Goal: Task Accomplishment & Management: Use online tool/utility

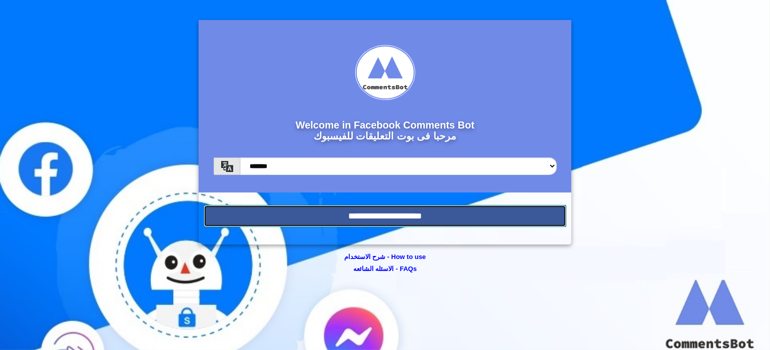
click at [418, 211] on input "**********" at bounding box center [385, 216] width 363 height 22
click at [440, 208] on input "**********" at bounding box center [385, 216] width 363 height 22
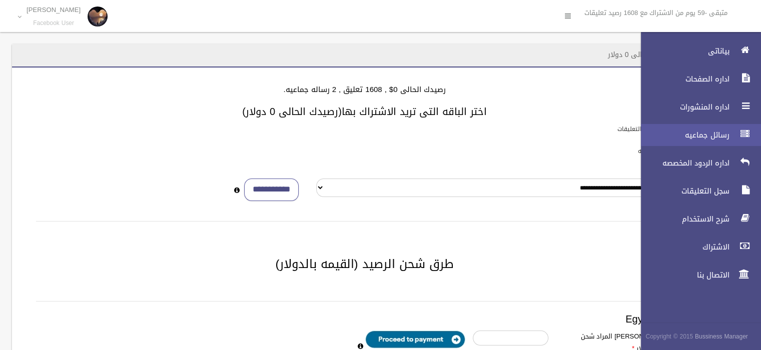
click at [716, 132] on span "رسائل جماعيه" at bounding box center [683, 135] width 100 height 10
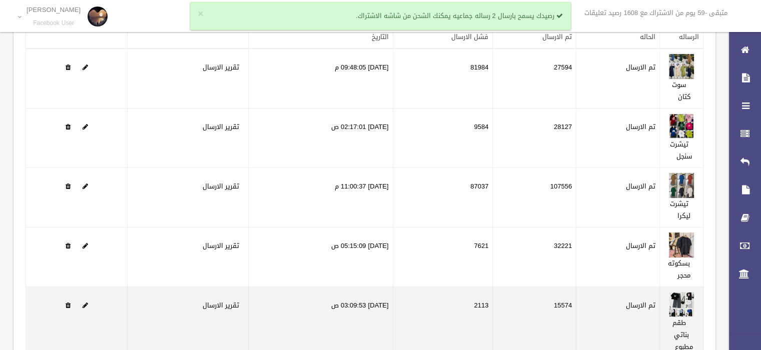
scroll to position [165, 0]
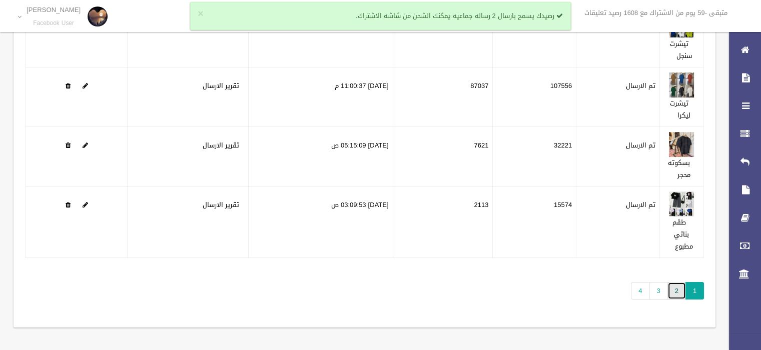
click at [678, 296] on link "2" at bounding box center [677, 291] width 19 height 18
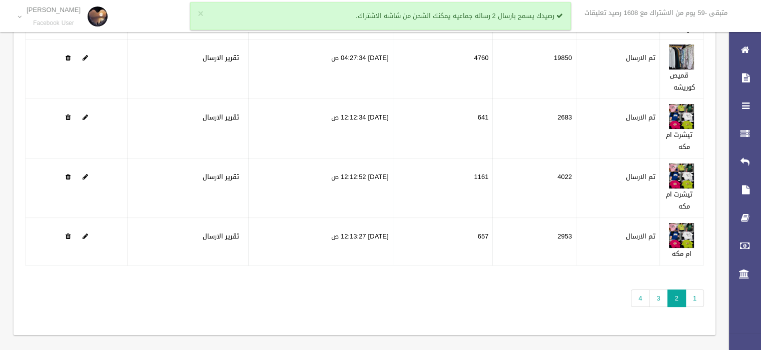
scroll to position [141, 0]
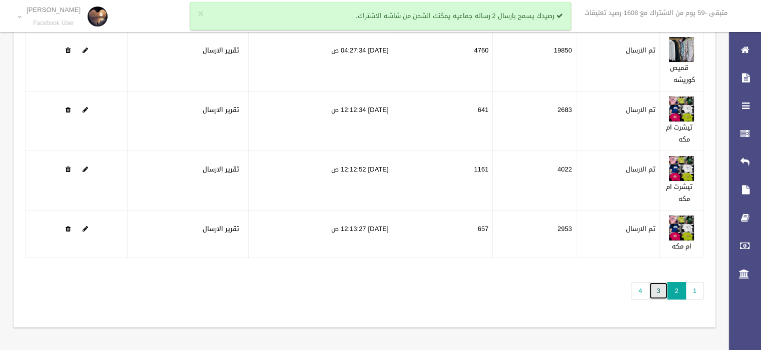
click at [658, 294] on link "3" at bounding box center [658, 291] width 19 height 18
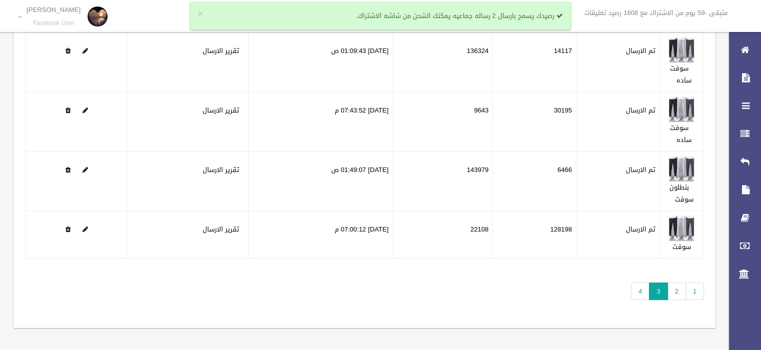
scroll to position [141, 0]
click at [636, 288] on link "4" at bounding box center [640, 291] width 19 height 18
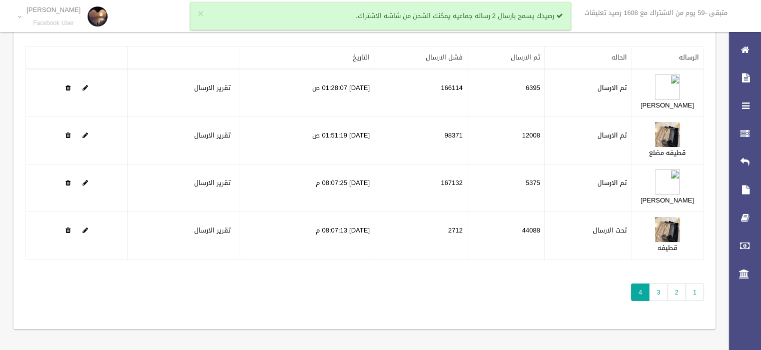
scroll to position [82, 0]
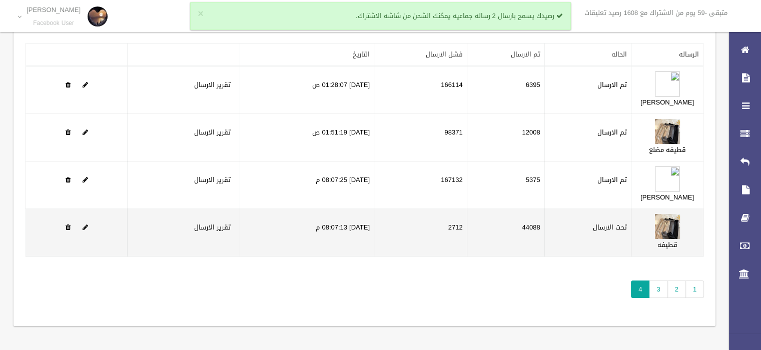
click at [545, 242] on td "44088" at bounding box center [506, 233] width 78 height 48
click at [542, 244] on td "44088" at bounding box center [506, 233] width 78 height 48
